Goal: Task Accomplishment & Management: Manage account settings

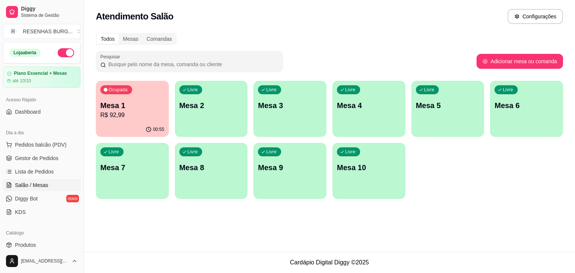
click at [127, 111] on p "R$ 92,99" at bounding box center [132, 115] width 64 height 9
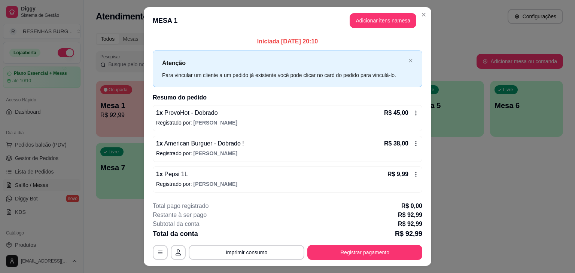
scroll to position [16, 0]
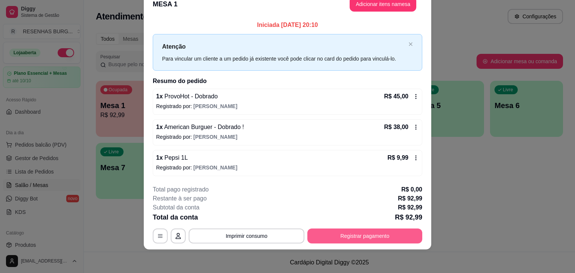
click at [353, 233] on button "Registrar pagamento" at bounding box center [364, 236] width 115 height 15
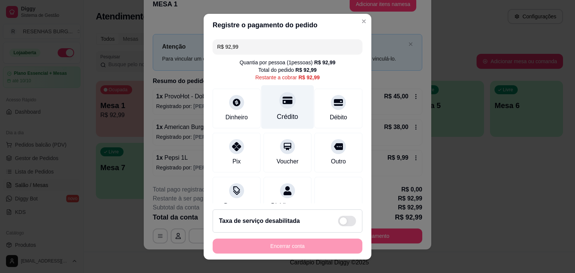
click at [270, 103] on div "Crédito" at bounding box center [287, 107] width 53 height 44
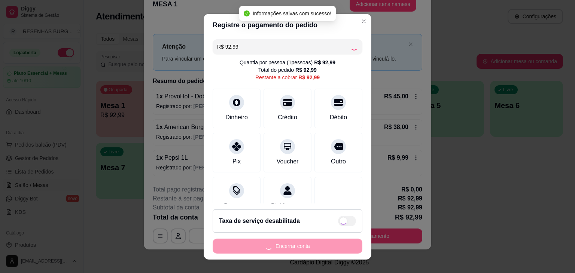
type input "R$ 0,00"
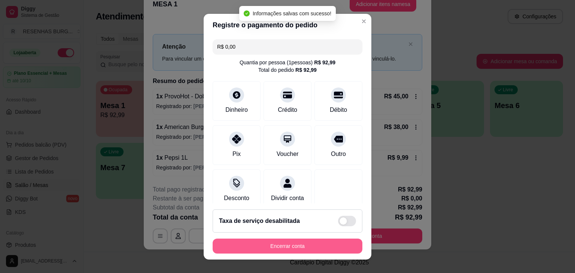
click at [337, 242] on button "Encerrar conta" at bounding box center [288, 246] width 150 height 15
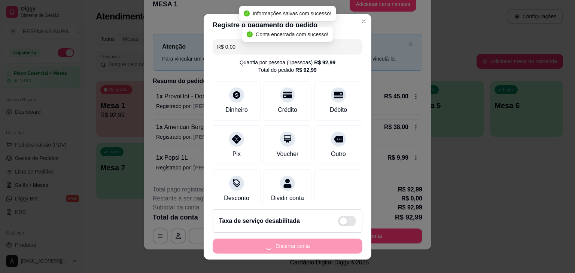
scroll to position [0, 0]
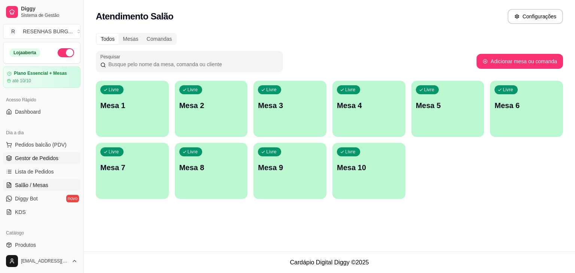
click at [44, 159] on span "Gestor de Pedidos" at bounding box center [36, 158] width 43 height 7
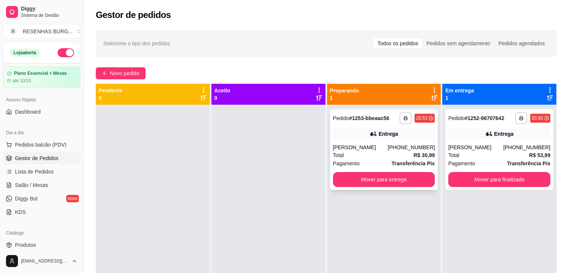
click at [345, 142] on div "**********" at bounding box center [384, 149] width 108 height 81
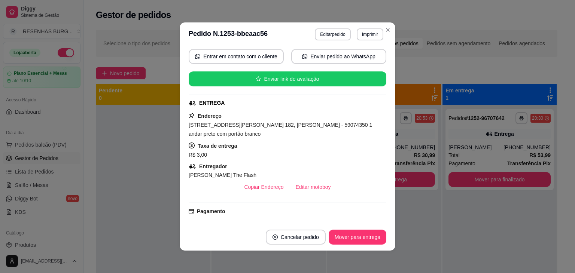
scroll to position [149, 0]
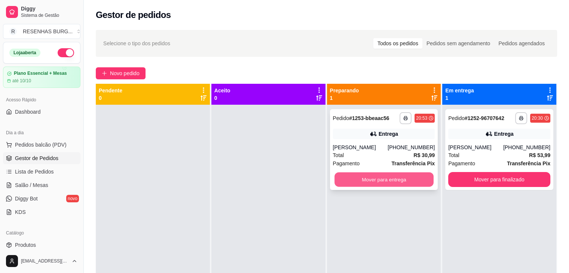
click at [397, 179] on button "Mover para entrega" at bounding box center [384, 180] width 99 height 15
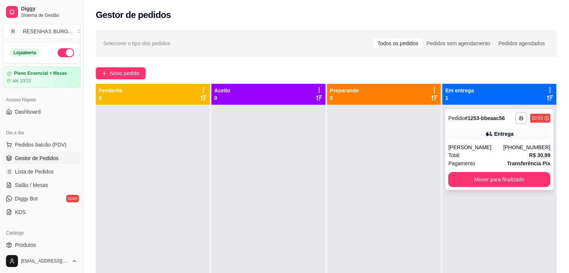
click at [485, 149] on div "[PERSON_NAME]" at bounding box center [475, 147] width 55 height 7
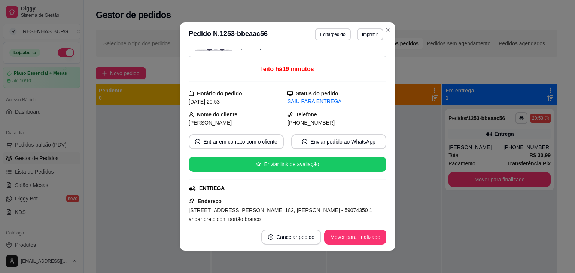
scroll to position [75, 0]
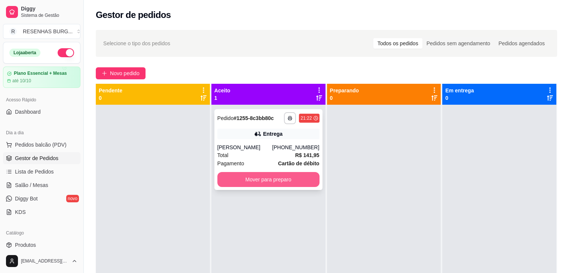
click at [247, 179] on button "Mover para preparo" at bounding box center [268, 179] width 102 height 15
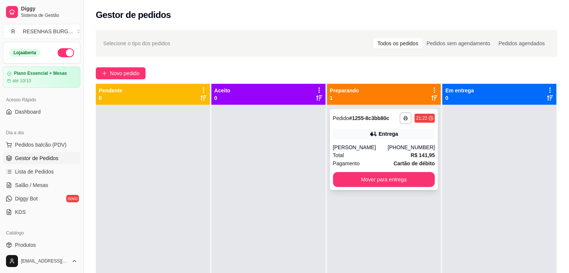
click at [377, 149] on div "[PERSON_NAME]" at bounding box center [360, 147] width 55 height 7
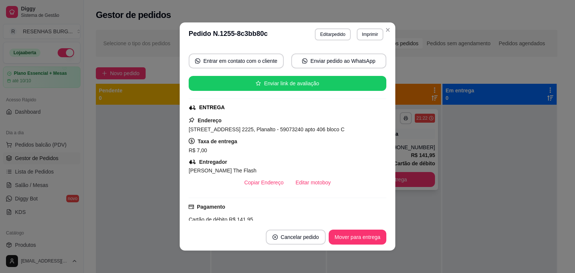
scroll to position [112, 0]
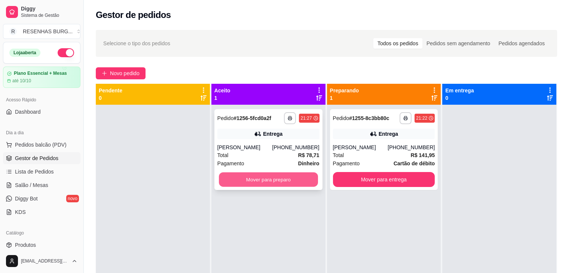
click at [266, 179] on button "Mover para preparo" at bounding box center [268, 180] width 99 height 15
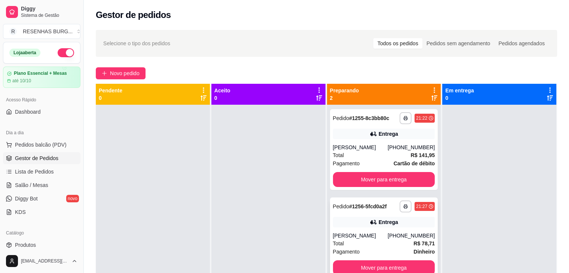
click at [365, 238] on div "[PERSON_NAME]" at bounding box center [360, 235] width 55 height 7
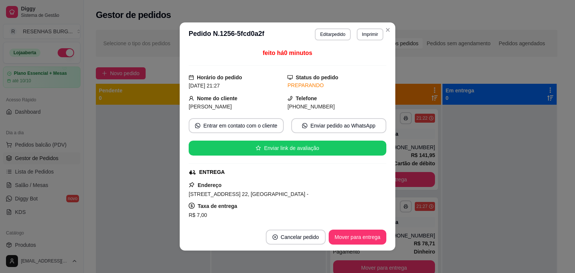
scroll to position [75, 0]
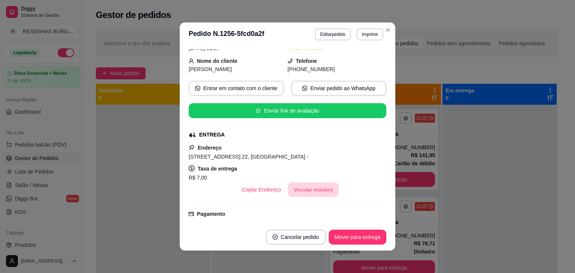
click at [317, 196] on button "Vincular motoboy" at bounding box center [313, 190] width 51 height 15
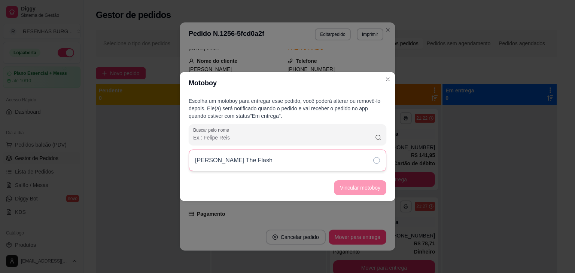
click at [370, 163] on div "[PERSON_NAME] The Flash" at bounding box center [288, 161] width 198 height 22
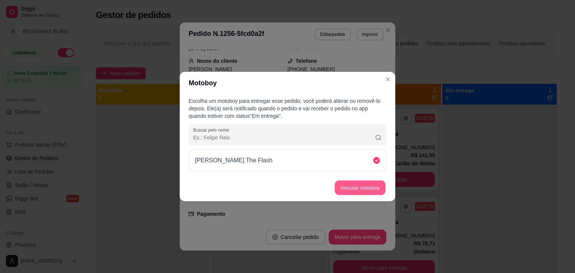
click at [374, 183] on button "Vincular motoboy" at bounding box center [360, 188] width 51 height 15
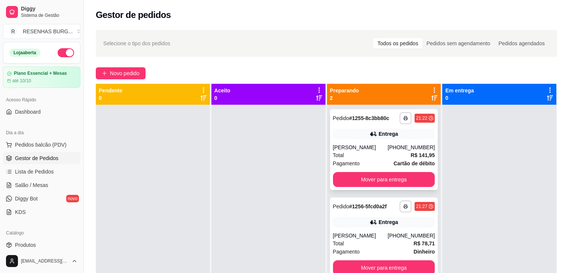
click at [364, 153] on div "Total R$ 141,95" at bounding box center [384, 155] width 102 height 8
click at [359, 222] on div "Entrega" at bounding box center [384, 222] width 102 height 10
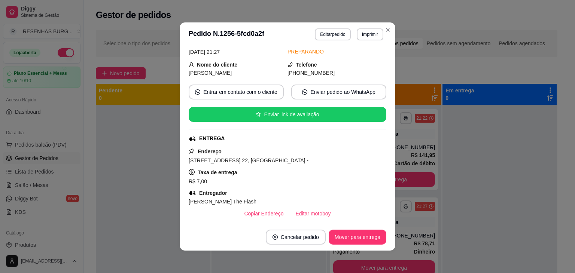
scroll to position [112, 0]
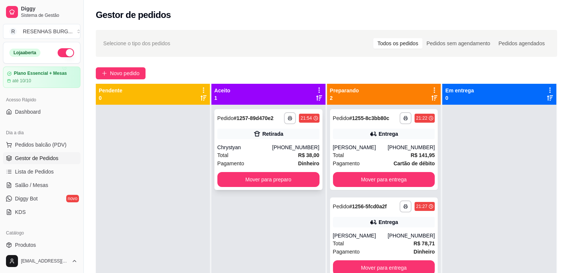
click at [271, 141] on div "**********" at bounding box center [268, 149] width 108 height 81
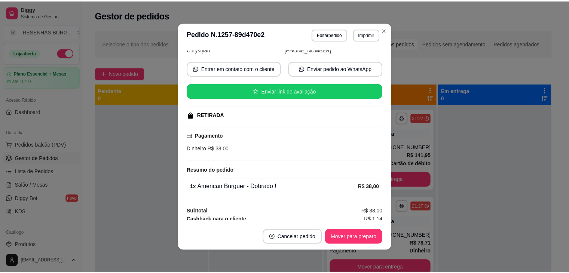
scroll to position [68, 0]
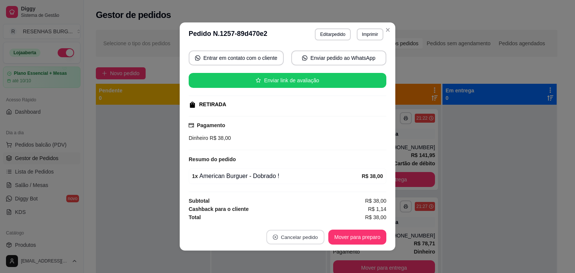
click at [292, 240] on button "Cancelar pedido" at bounding box center [295, 237] width 58 height 15
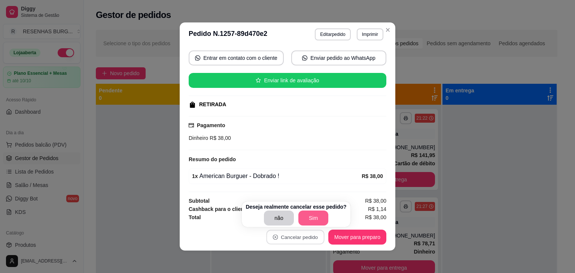
click at [308, 221] on button "Sim" at bounding box center [313, 218] width 30 height 15
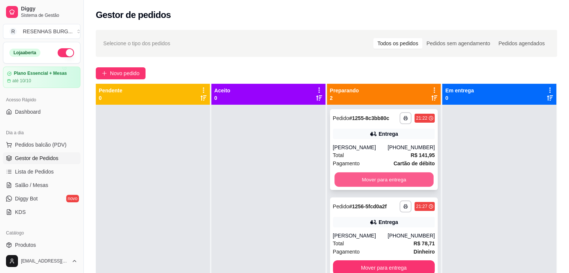
click at [407, 183] on button "Mover para entrega" at bounding box center [384, 180] width 99 height 15
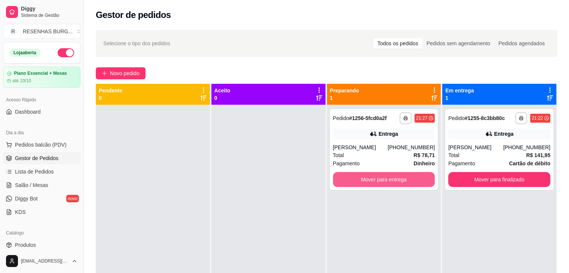
click at [407, 183] on button "Mover para entrega" at bounding box center [384, 179] width 102 height 15
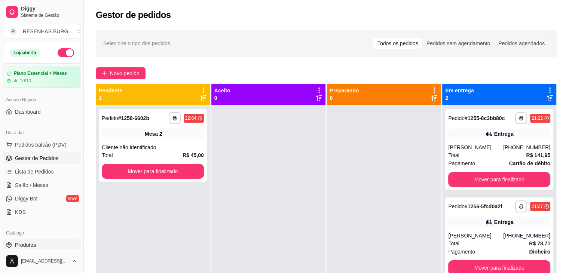
scroll to position [37, 0]
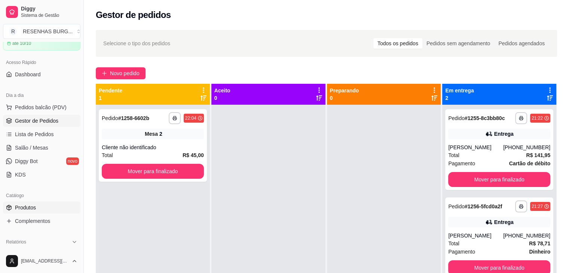
click at [35, 208] on span "Produtos" at bounding box center [25, 207] width 21 height 7
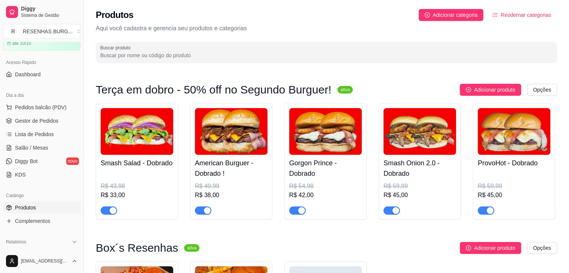
click at [109, 209] on button "button" at bounding box center [109, 211] width 16 height 8
click at [398, 213] on div "button" at bounding box center [396, 210] width 7 height 7
click at [34, 121] on span "Gestor de Pedidos" at bounding box center [36, 120] width 43 height 7
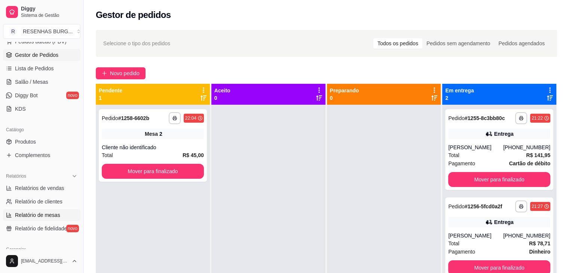
scroll to position [150, 0]
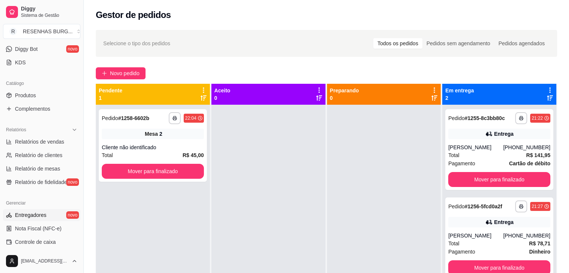
click at [51, 218] on link "Entregadores novo" at bounding box center [41, 215] width 77 height 12
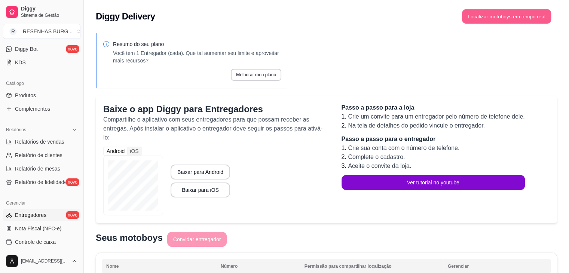
click at [477, 15] on button "Localizar motoboys em tempo real" at bounding box center [506, 16] width 89 height 15
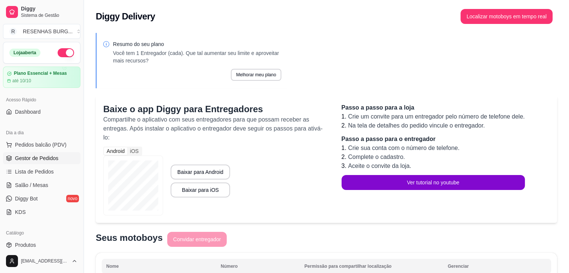
click at [42, 157] on span "Gestor de Pedidos" at bounding box center [36, 158] width 43 height 7
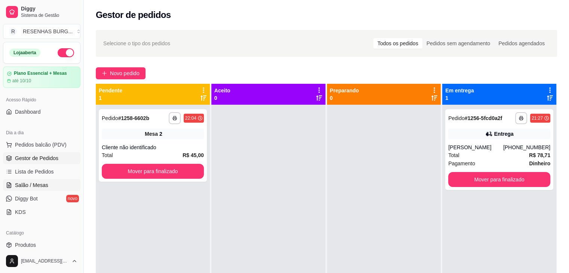
click at [45, 185] on span "Salão / Mesas" at bounding box center [31, 184] width 33 height 7
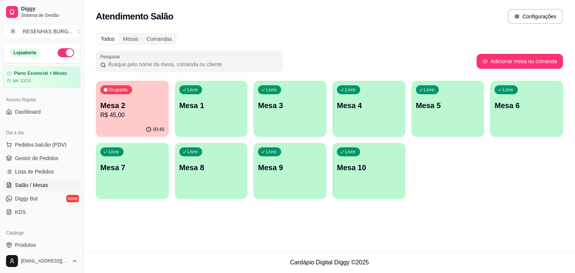
click at [107, 108] on p "Mesa 2" at bounding box center [132, 105] width 64 height 10
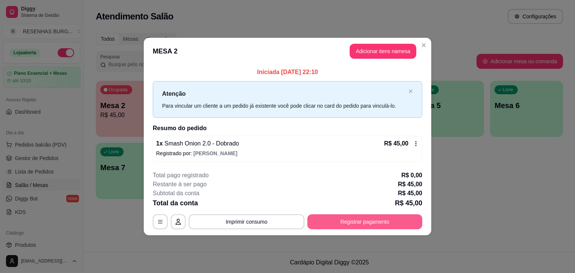
click at [338, 220] on button "Registrar pagamento" at bounding box center [364, 221] width 115 height 15
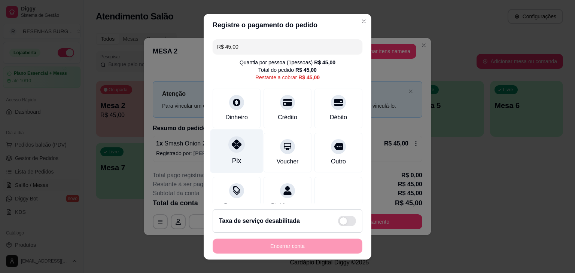
click at [232, 147] on icon at bounding box center [237, 145] width 10 height 10
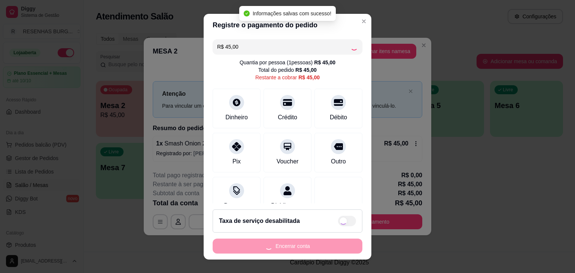
type input "R$ 0,00"
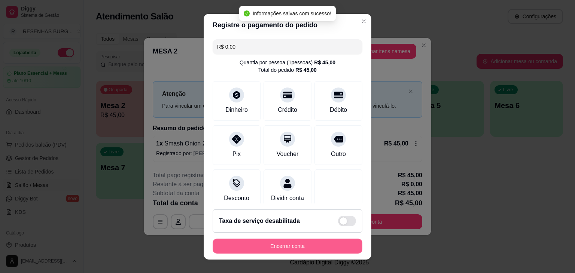
click at [304, 245] on button "Encerrar conta" at bounding box center [288, 246] width 150 height 15
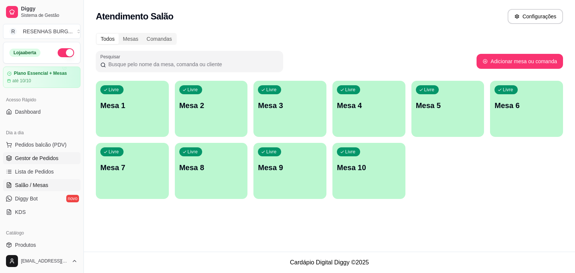
click at [40, 161] on span "Gestor de Pedidos" at bounding box center [36, 158] width 43 height 7
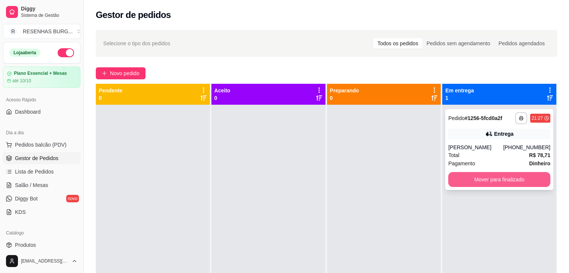
click at [469, 178] on button "Mover para finalizado" at bounding box center [499, 179] width 102 height 15
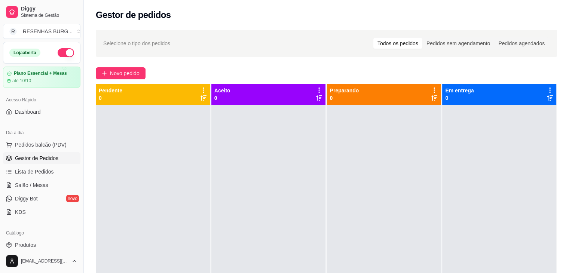
click at [62, 50] on button "button" at bounding box center [66, 52] width 16 height 9
